Goal: Task Accomplishment & Management: Manage account settings

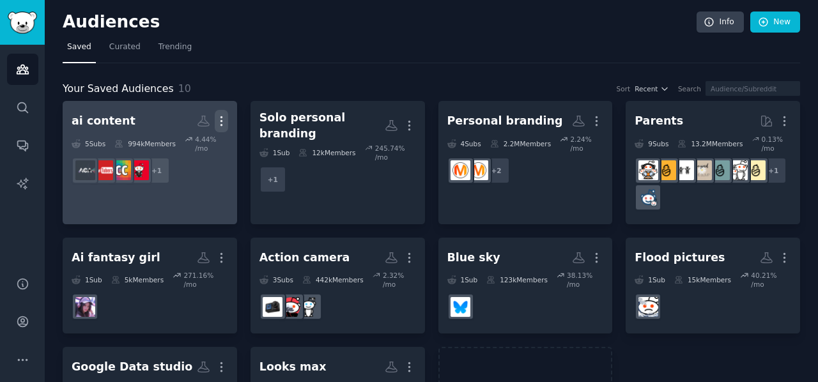
click at [222, 114] on icon "button" at bounding box center [221, 120] width 13 height 13
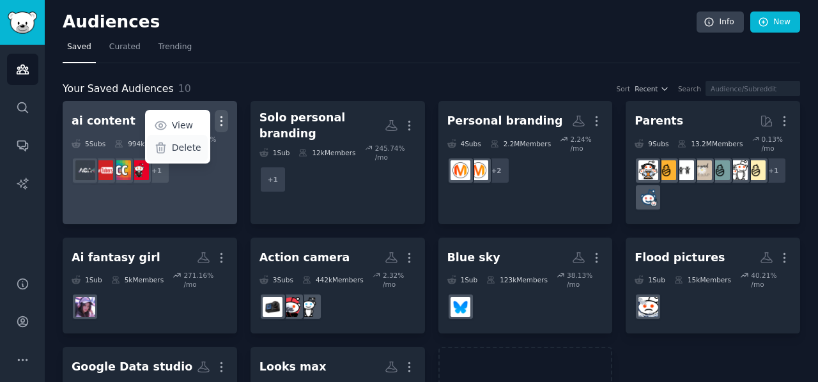
click at [198, 144] on p "Delete" at bounding box center [186, 147] width 29 height 13
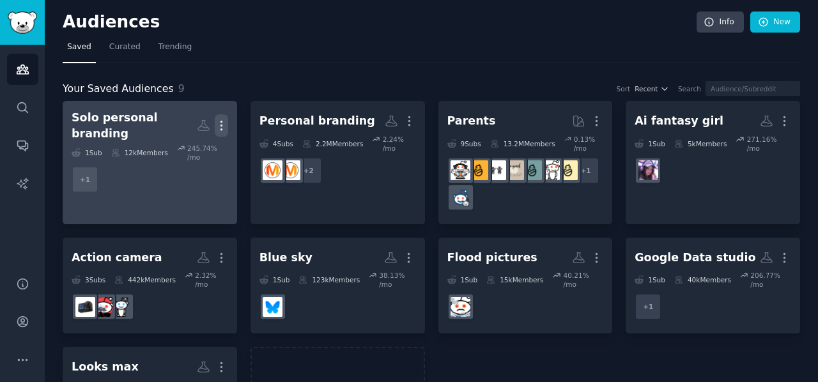
click at [221, 125] on icon "button" at bounding box center [221, 125] width 1 height 9
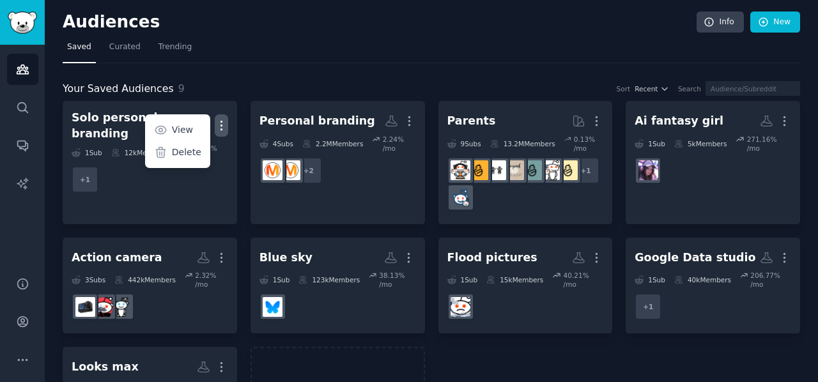
drag, startPoint x: 187, startPoint y: 144, endPoint x: 458, endPoint y: 53, distance: 285.9
click at [187, 146] on p "Delete" at bounding box center [186, 152] width 29 height 13
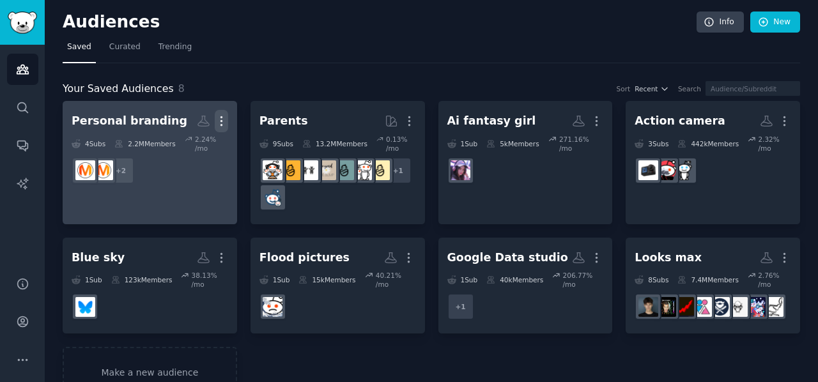
click at [224, 117] on icon "button" at bounding box center [221, 120] width 13 height 13
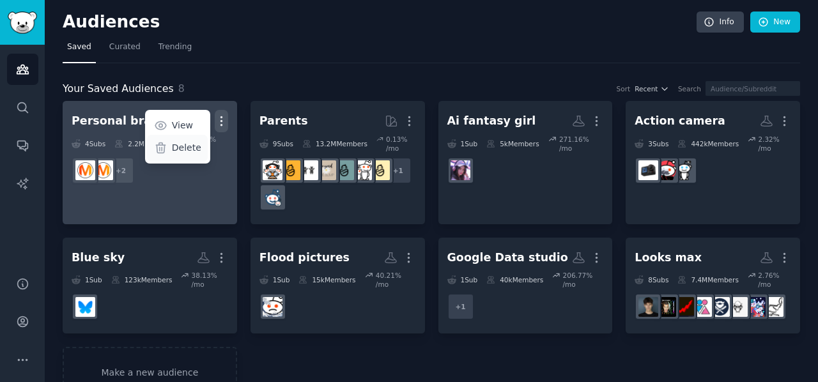
click at [202, 144] on div "Delete" at bounding box center [177, 148] width 61 height 27
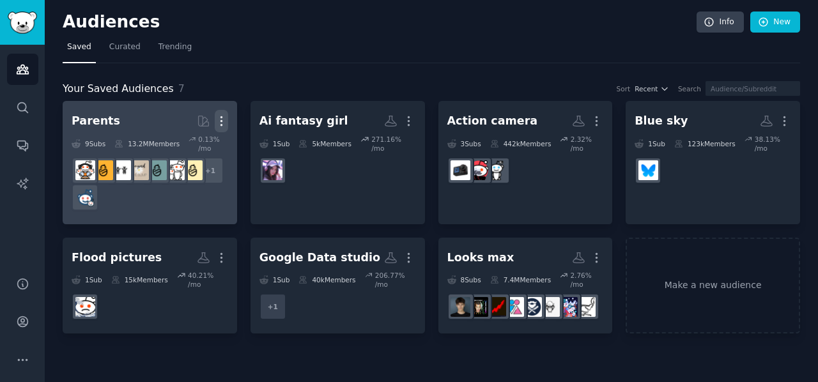
click at [226, 120] on icon "button" at bounding box center [221, 120] width 13 height 13
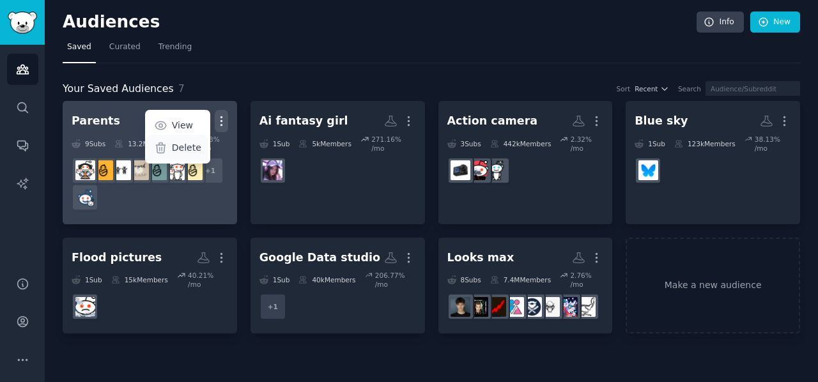
click at [192, 148] on p "Delete" at bounding box center [186, 147] width 29 height 13
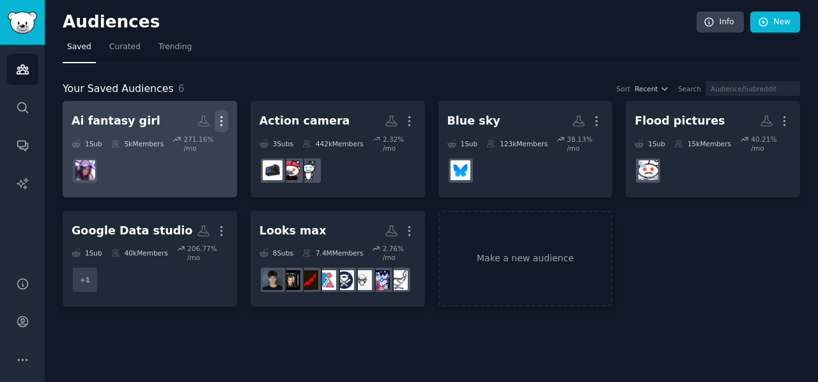
click at [226, 122] on icon "button" at bounding box center [221, 120] width 13 height 13
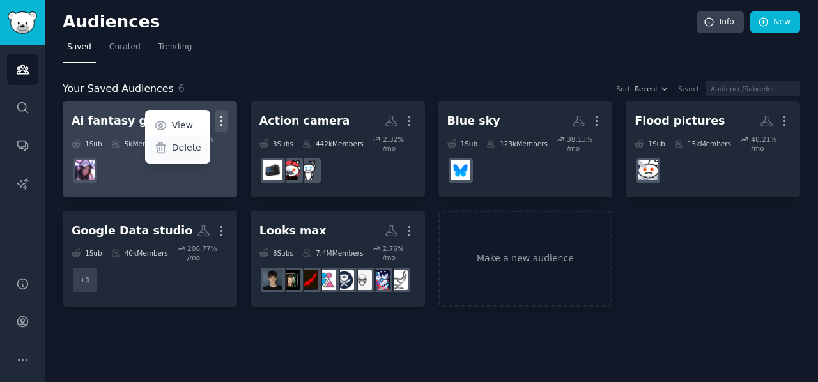
click at [189, 152] on p "Delete" at bounding box center [186, 147] width 29 height 13
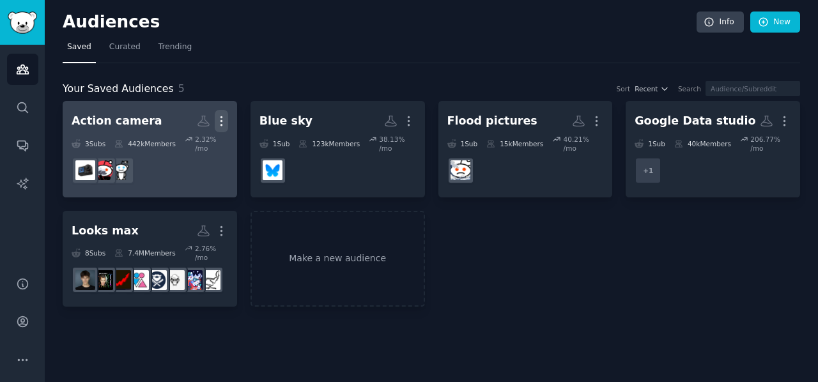
click at [224, 122] on icon "button" at bounding box center [221, 120] width 13 height 13
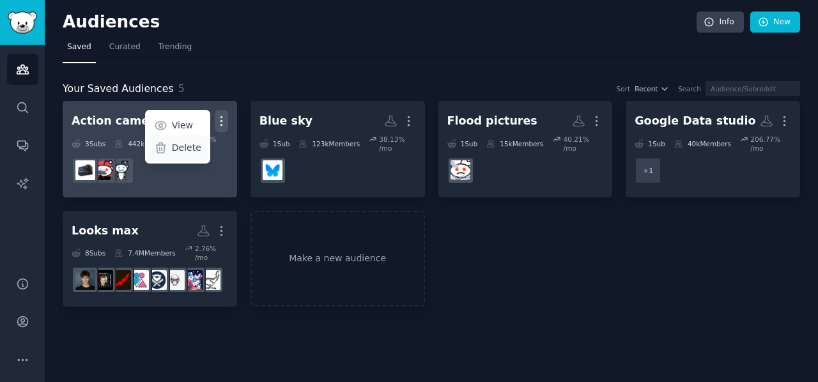
click at [191, 146] on p "Delete" at bounding box center [186, 147] width 29 height 13
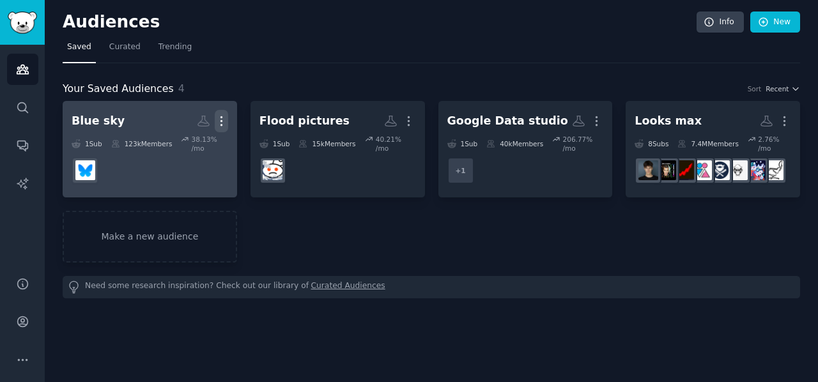
click at [225, 120] on icon "button" at bounding box center [221, 120] width 13 height 13
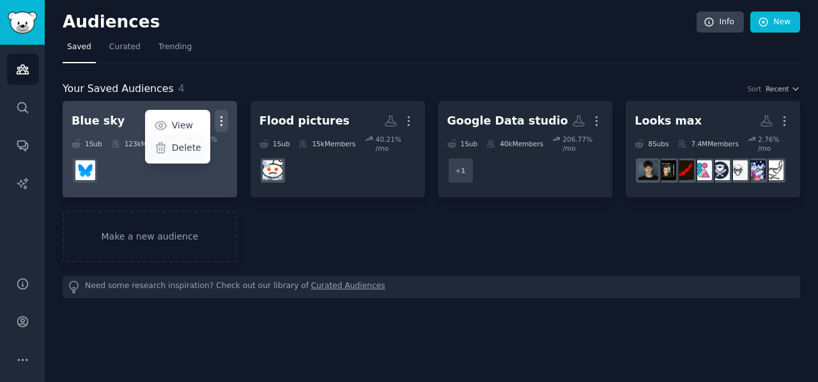
click at [180, 143] on p "Delete" at bounding box center [186, 147] width 29 height 13
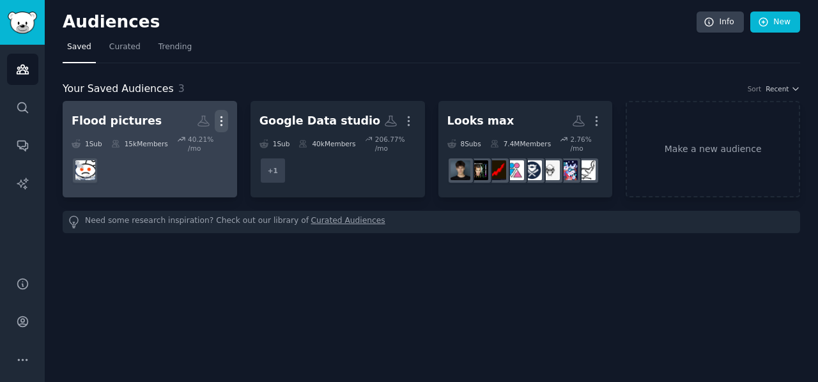
click at [224, 118] on icon "button" at bounding box center [221, 120] width 13 height 13
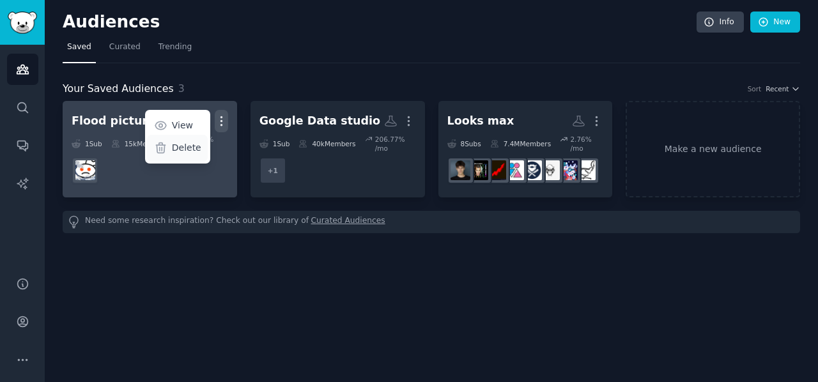
click at [170, 154] on div "Delete" at bounding box center [177, 148] width 61 height 27
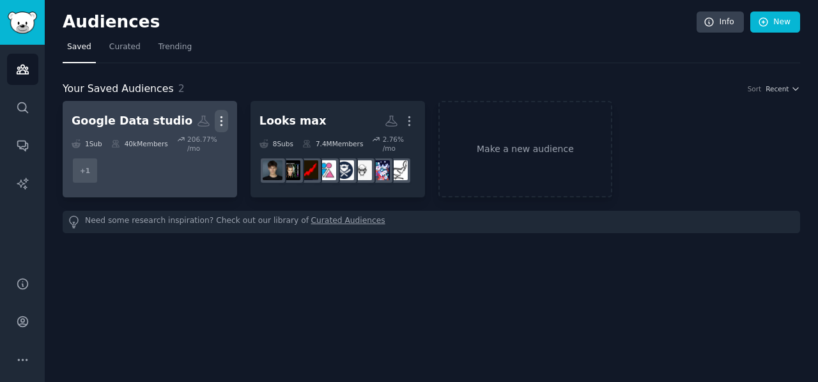
click at [216, 118] on icon "button" at bounding box center [221, 120] width 13 height 13
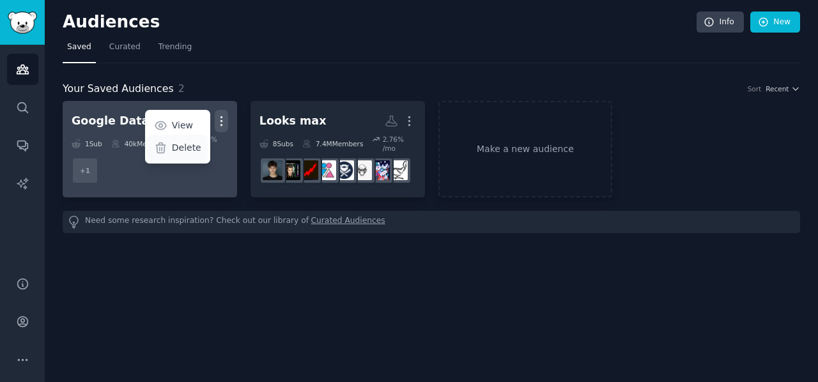
click at [187, 144] on p "Delete" at bounding box center [186, 147] width 29 height 13
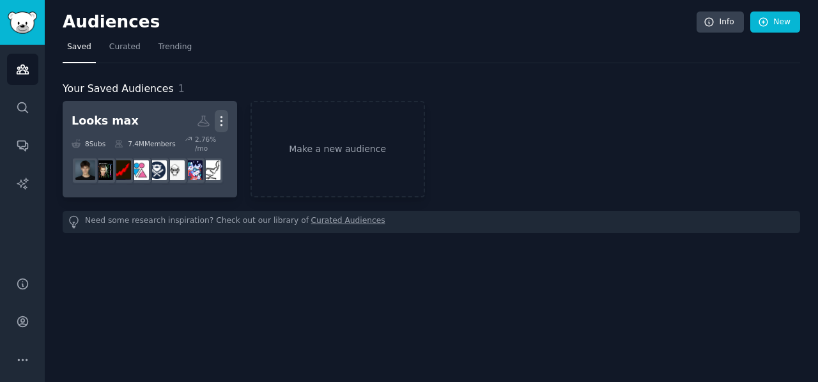
click at [222, 127] on button "More" at bounding box center [221, 121] width 13 height 22
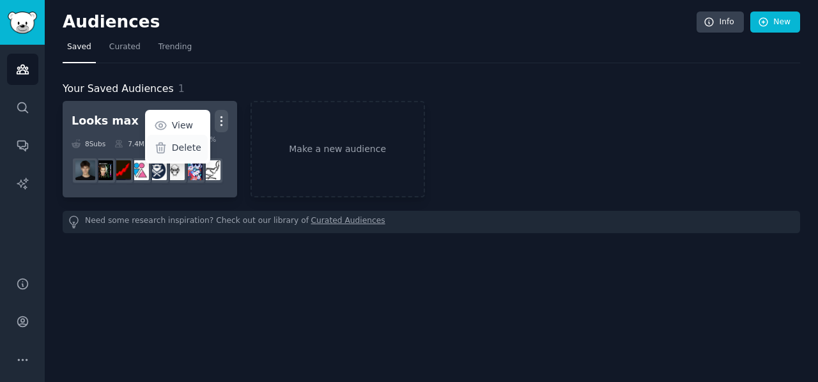
click at [180, 144] on p "Delete" at bounding box center [186, 147] width 29 height 13
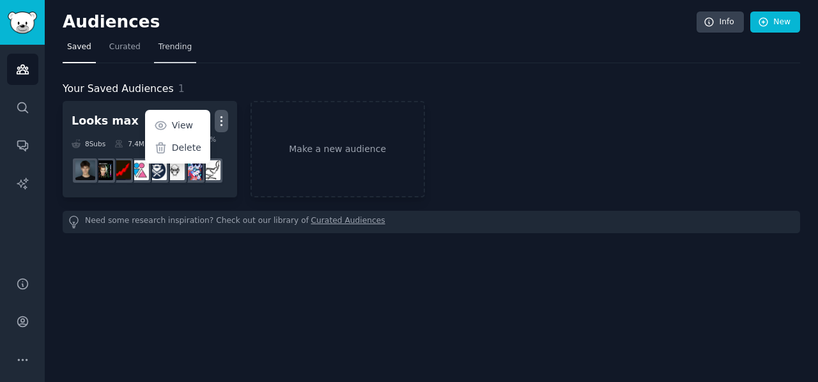
click at [171, 52] on link "Trending" at bounding box center [175, 50] width 42 height 26
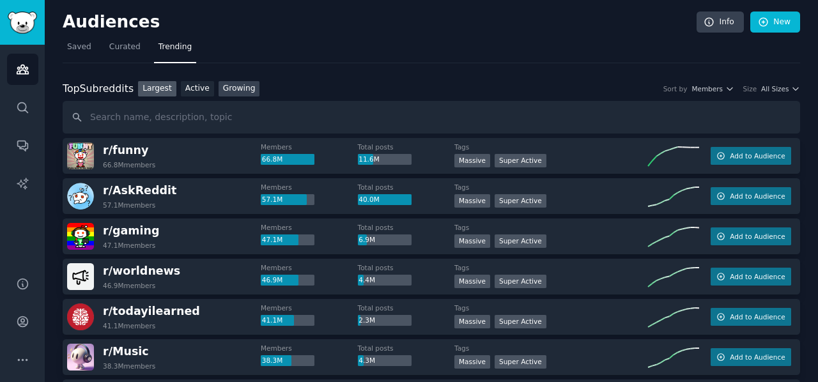
click at [219, 82] on link "Growing" at bounding box center [240, 89] width 42 height 16
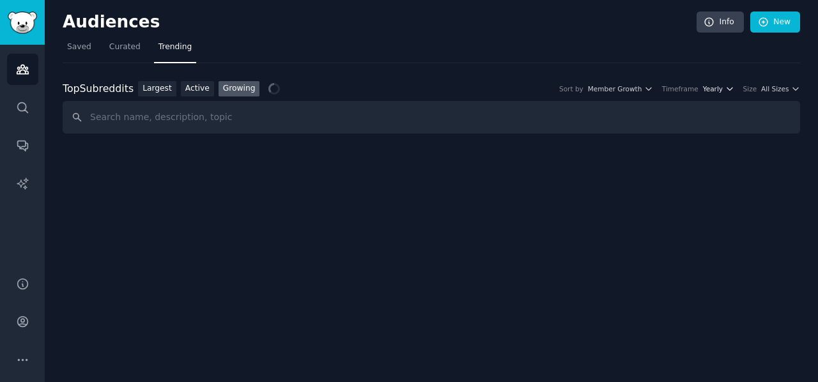
click at [715, 89] on span "Yearly" at bounding box center [713, 88] width 20 height 9
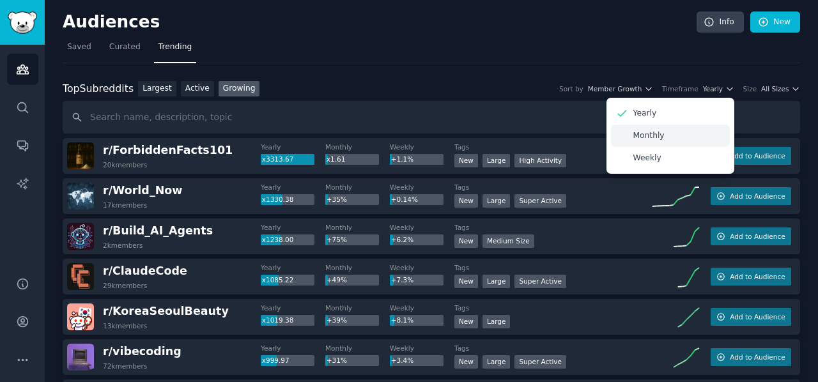
click at [664, 137] on p "Monthly" at bounding box center [649, 136] width 31 height 12
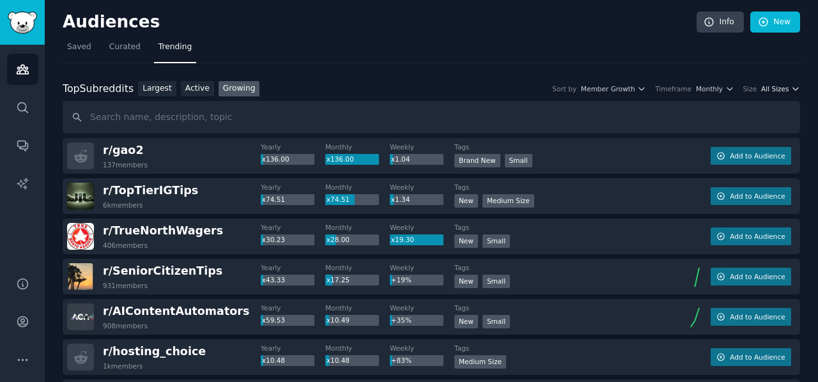
click at [782, 86] on span "All Sizes" at bounding box center [774, 88] width 27 height 9
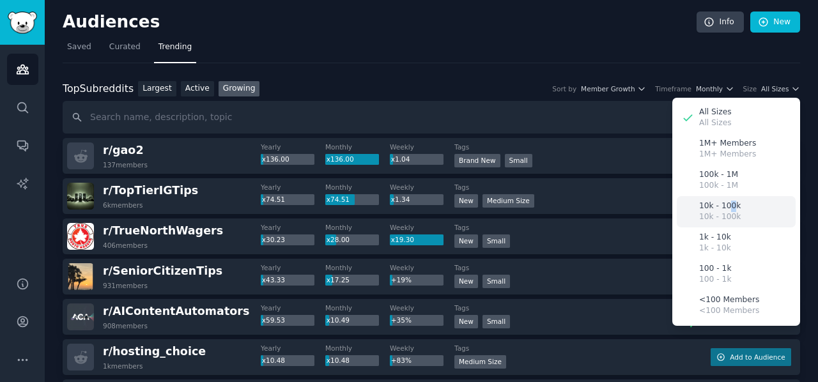
click at [725, 196] on div "10k - 100k 10k - 100k" at bounding box center [736, 211] width 119 height 31
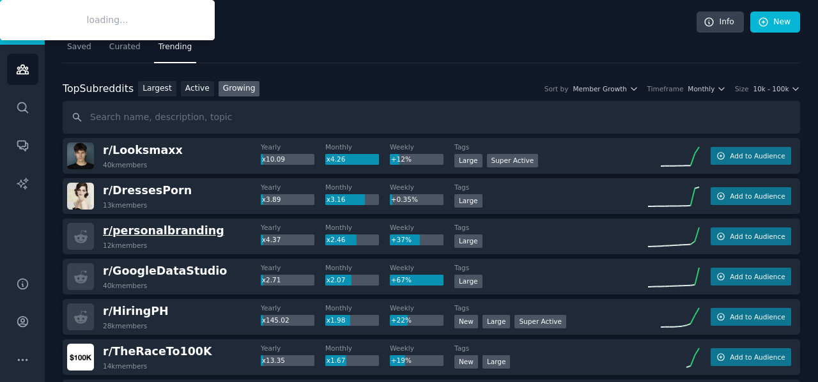
click at [198, 230] on span "r/ personalbranding" at bounding box center [163, 230] width 121 height 13
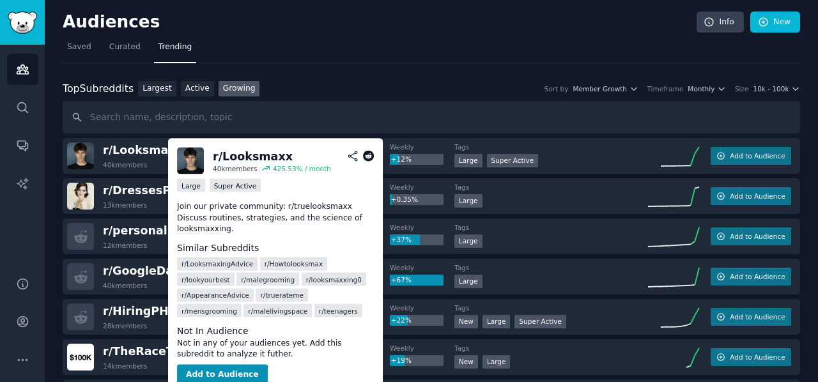
click at [251, 157] on div "r/ Looksmaxx" at bounding box center [253, 156] width 80 height 16
copy div "Looksmaxx"
drag, startPoint x: 174, startPoint y: 150, endPoint x: 113, endPoint y: 149, distance: 61.4
click at [113, 149] on div "r/ Looksmaxx 40k members" at bounding box center [164, 156] width 194 height 27
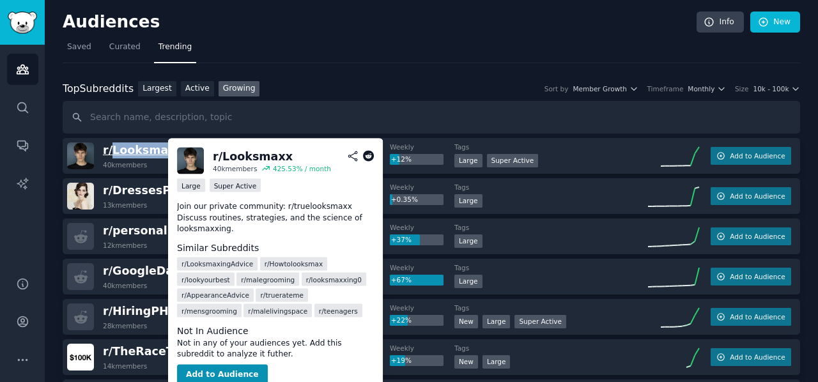
click at [134, 150] on span "r/ Looksmaxx" at bounding box center [143, 150] width 80 height 13
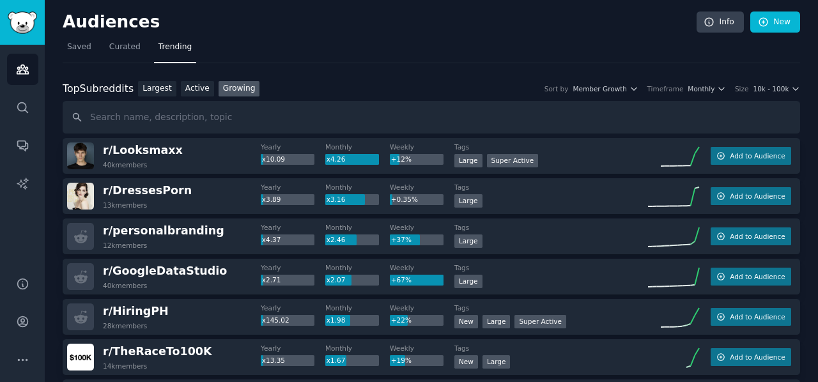
click at [189, 159] on div "r/ Looksmaxx 40k members" at bounding box center [164, 156] width 194 height 27
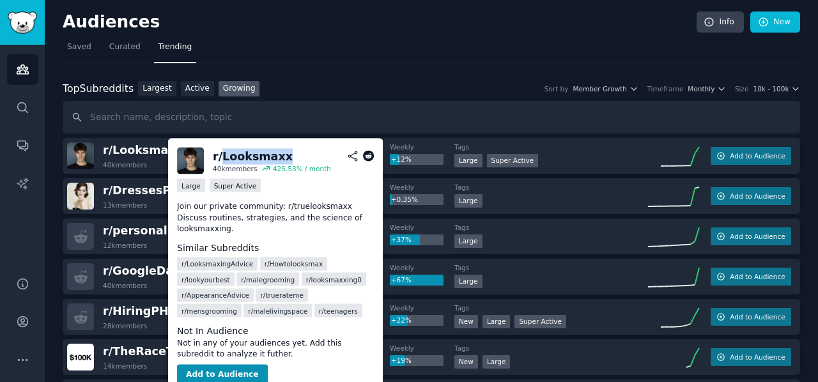
drag, startPoint x: 279, startPoint y: 158, endPoint x: 223, endPoint y: 157, distance: 56.3
click at [223, 157] on h2 "r/ Looksmaxx" at bounding box center [293, 156] width 161 height 16
copy div "Looksmaxx"
click at [151, 149] on span "r/ Looksmaxx" at bounding box center [143, 150] width 80 height 13
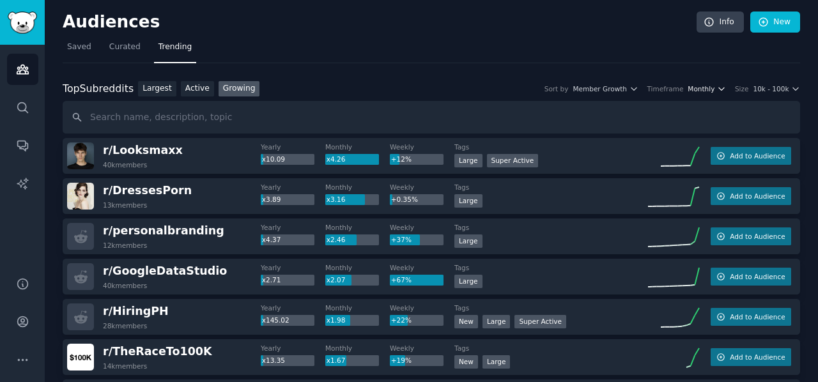
click at [713, 91] on span "Monthly" at bounding box center [701, 88] width 27 height 9
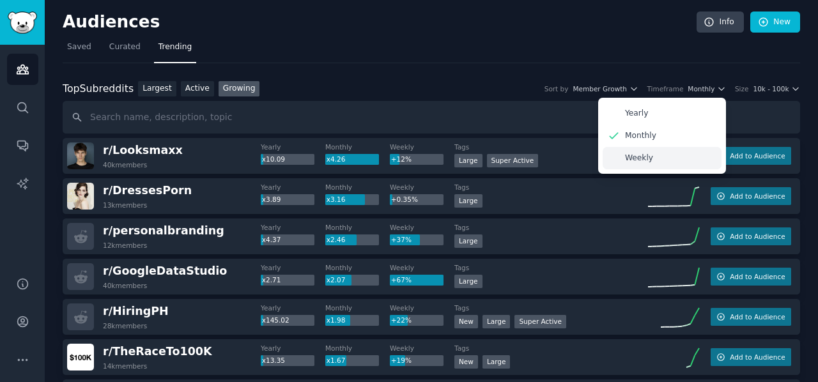
click at [612, 159] on icon at bounding box center [613, 158] width 13 height 13
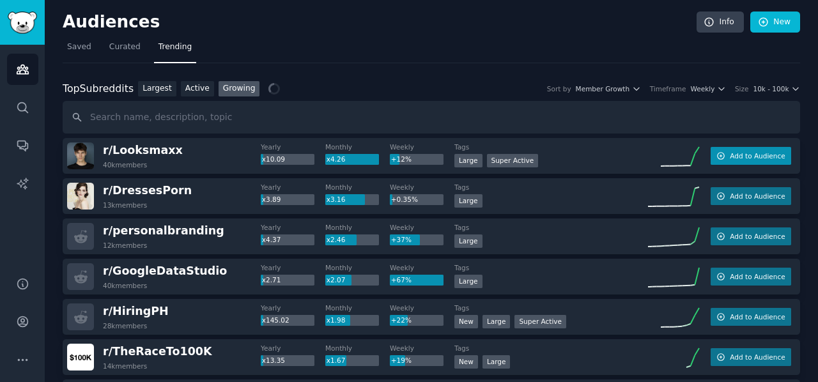
click at [751, 158] on span "Add to Audience" at bounding box center [757, 156] width 55 height 9
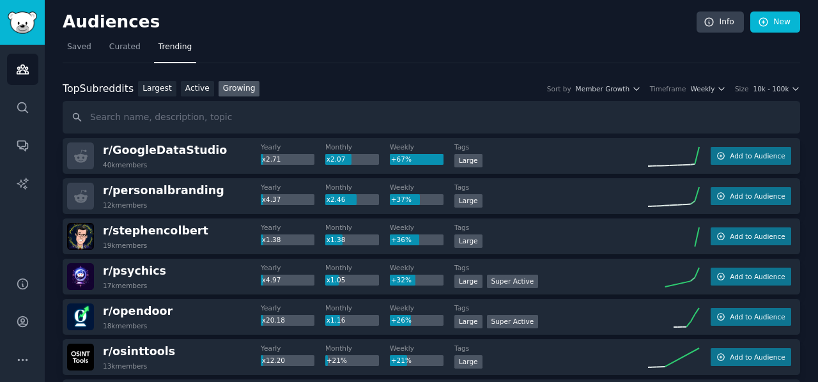
click at [598, 210] on div "r/ personalbranding 12k members Yearly x4.37 Monthly x2.46 Weekly +37% Tags Lar…" at bounding box center [432, 196] width 738 height 36
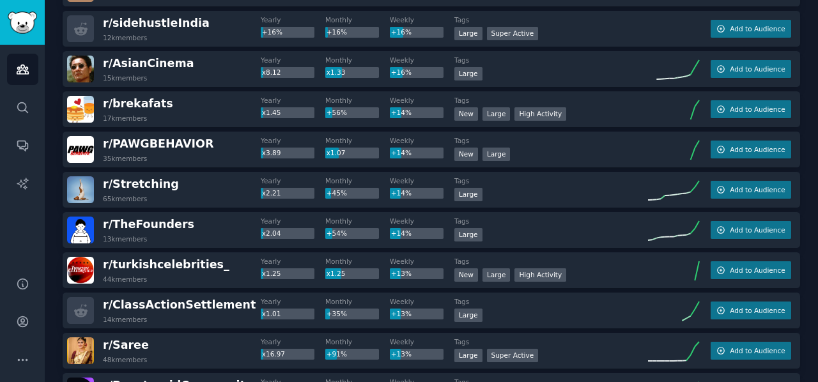
scroll to position [1091, 0]
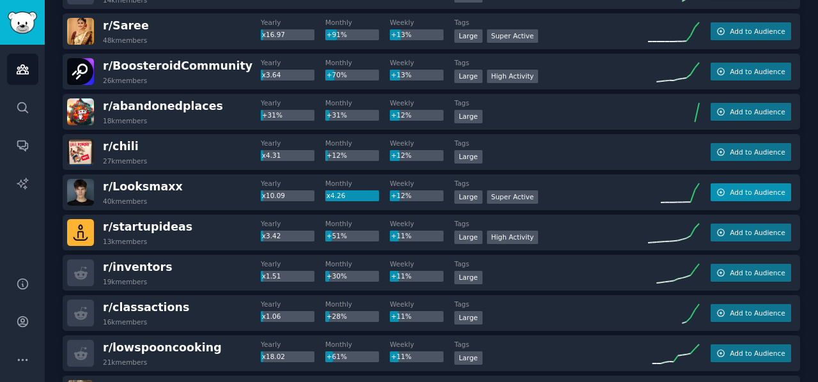
click at [756, 195] on span "Add to Audience" at bounding box center [757, 192] width 55 height 9
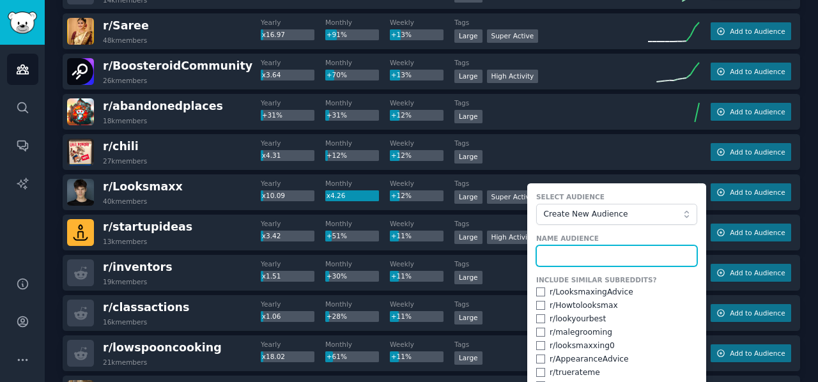
click at [577, 254] on input "text" at bounding box center [616, 256] width 161 height 22
type input "looksmax"
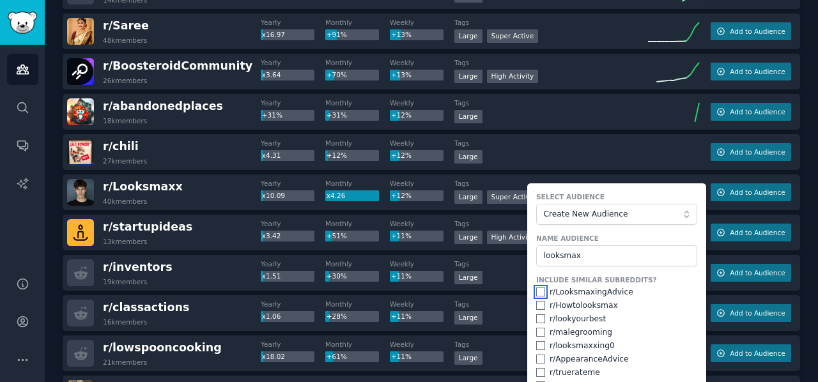
click at [538, 291] on input "checkbox" at bounding box center [540, 292] width 9 height 9
click at [537, 288] on input "checkbox" at bounding box center [540, 292] width 9 height 9
checkbox input "false"
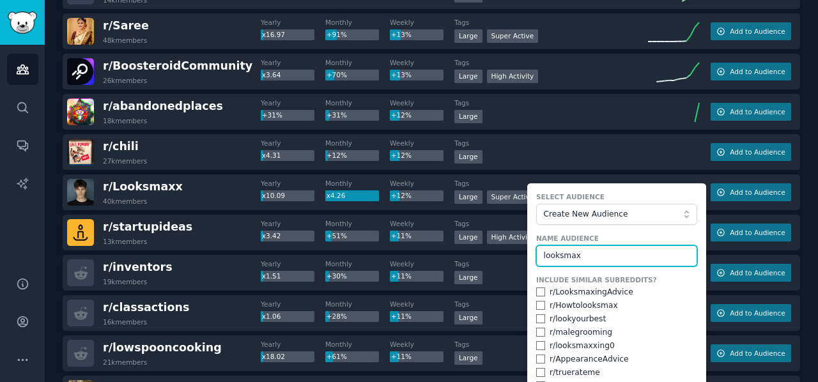
click at [602, 254] on input "looksmax" at bounding box center [616, 256] width 161 height 22
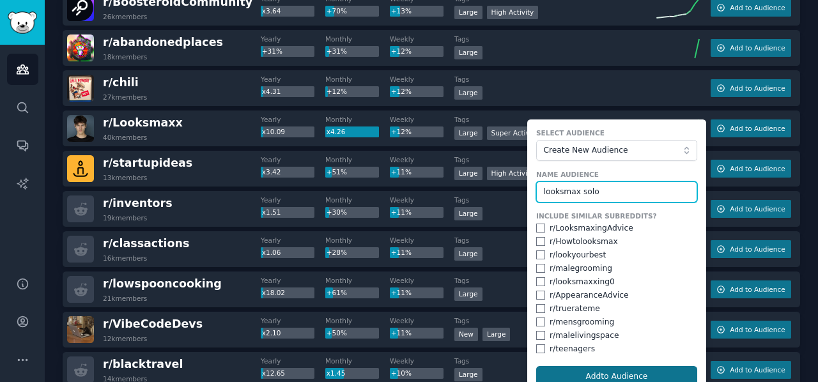
type input "looksmax solo"
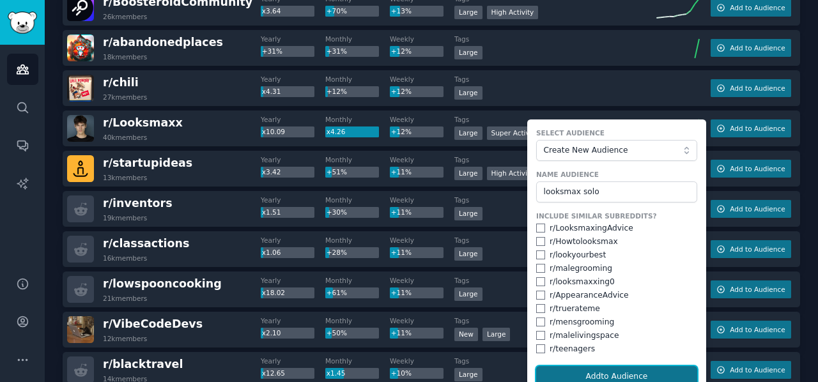
click at [612, 373] on button "Add to Audience" at bounding box center [616, 377] width 161 height 22
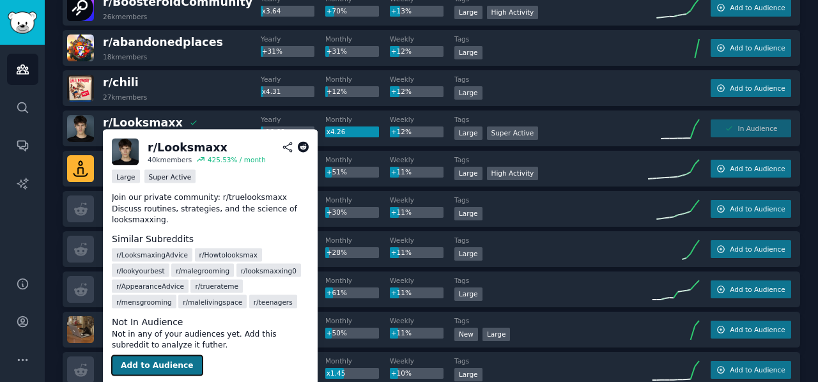
click at [161, 355] on button "Add to Audience" at bounding box center [157, 365] width 91 height 20
click at [178, 355] on button "Add to Audience" at bounding box center [157, 365] width 91 height 20
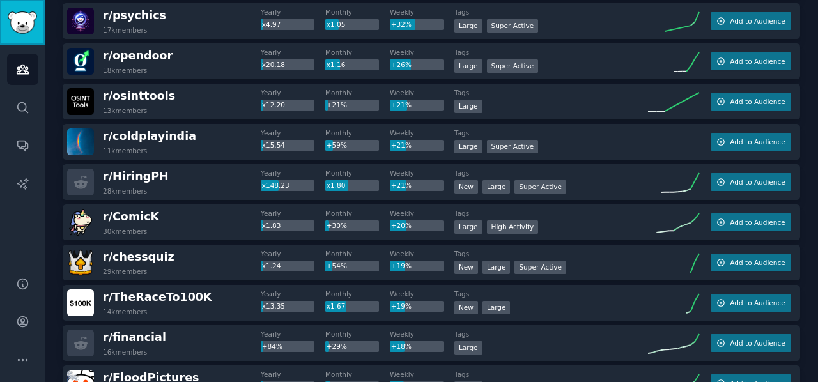
scroll to position [0, 0]
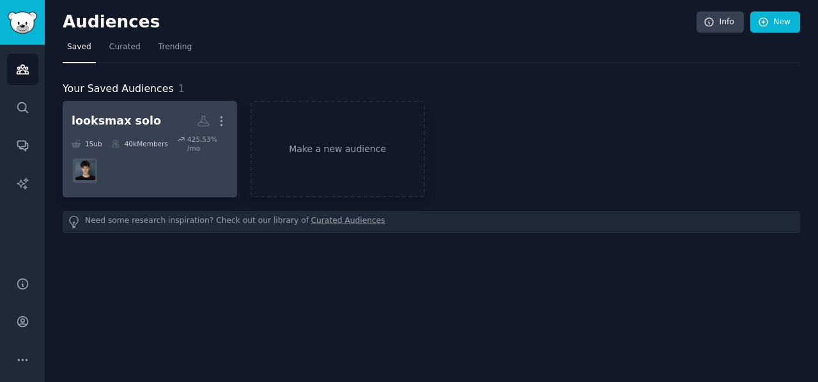
click at [139, 123] on div "looksmax solo" at bounding box center [117, 121] width 90 height 16
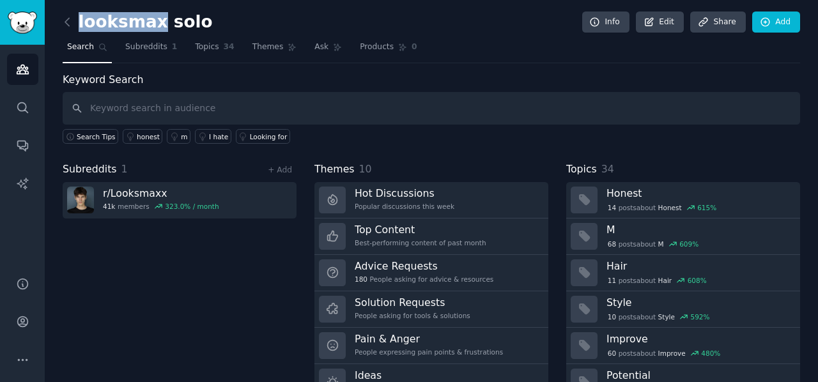
drag, startPoint x: 156, startPoint y: 22, endPoint x: 80, endPoint y: 19, distance: 76.1
click at [80, 19] on h2 "looksmax solo" at bounding box center [138, 22] width 150 height 20
copy h2 "looksmax"
